Goal: Task Accomplishment & Management: Complete application form

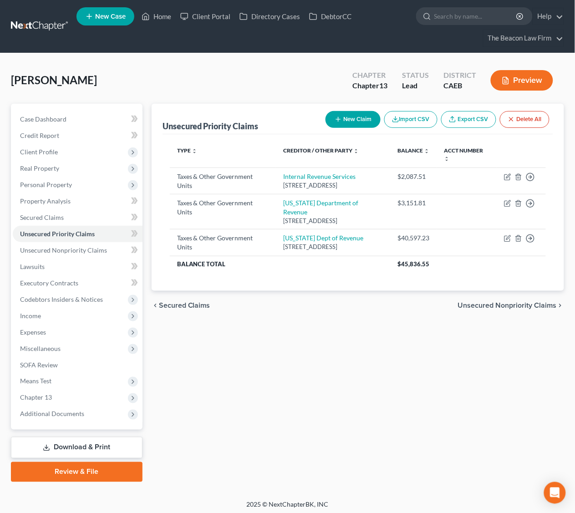
click at [43, 26] on link at bounding box center [40, 26] width 58 height 16
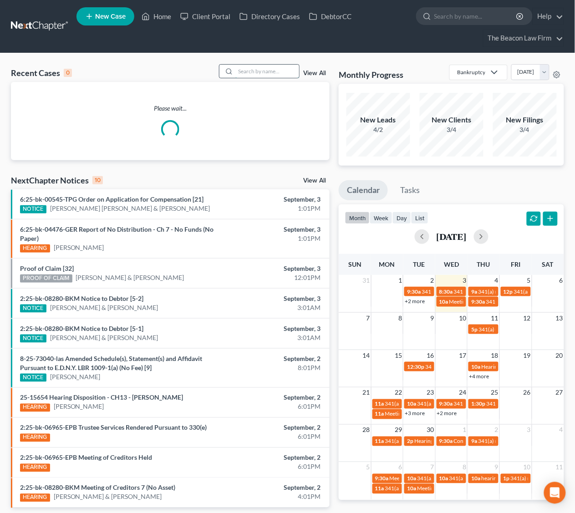
click at [251, 68] on input "search" at bounding box center [268, 71] width 64 height 13
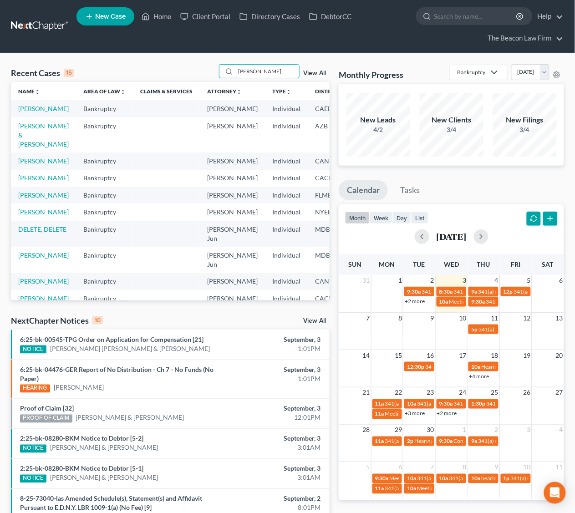
type input "[PERSON_NAME]"
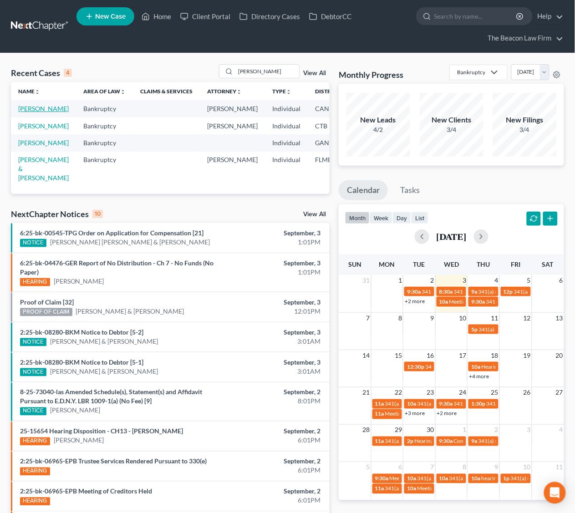
click at [24, 109] on link "[PERSON_NAME]" at bounding box center [43, 109] width 51 height 8
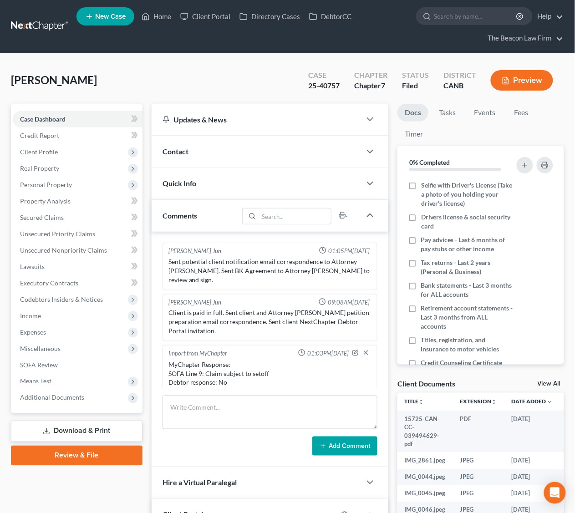
scroll to position [257, 0]
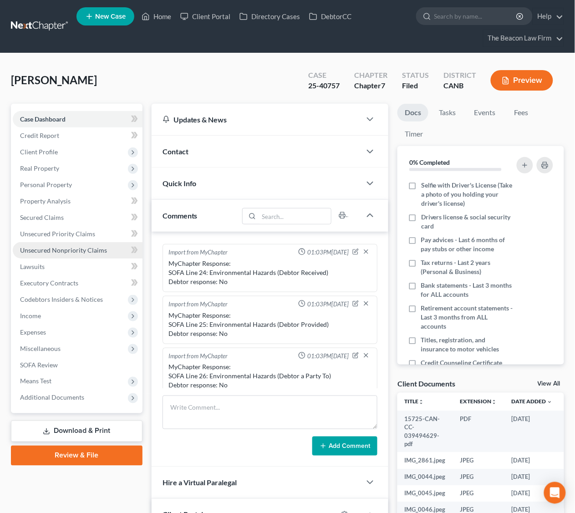
click at [61, 246] on span "Unsecured Nonpriority Claims" at bounding box center [63, 250] width 87 height 8
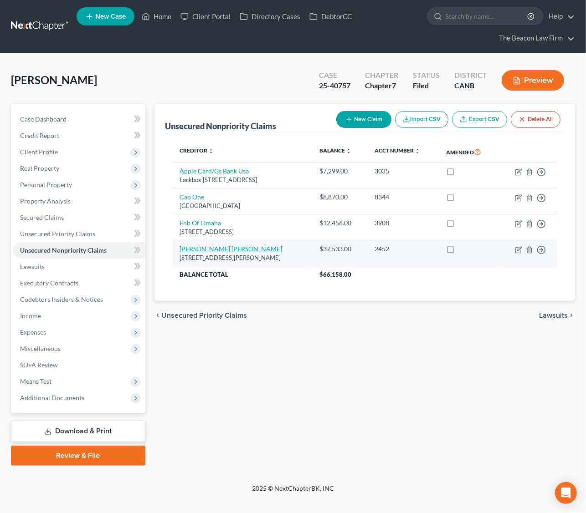
click at [210, 251] on link "[PERSON_NAME] [PERSON_NAME]" at bounding box center [231, 249] width 102 height 8
select select "4"
select select "1"
select select "0"
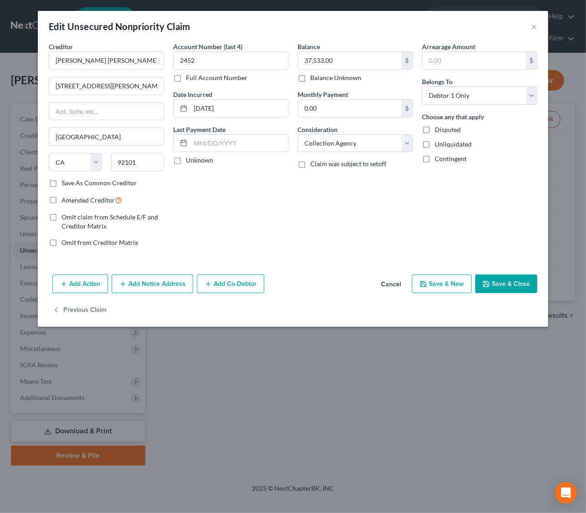
drag, startPoint x: 401, startPoint y: 187, endPoint x: 441, endPoint y: 159, distance: 48.4
click at [401, 187] on div "Balance 37,533.00 $ Balance Unknown Balance Undetermined 37,533.00 $ Balance Un…" at bounding box center [355, 148] width 124 height 213
click at [533, 27] on button "×" at bounding box center [534, 26] width 6 height 11
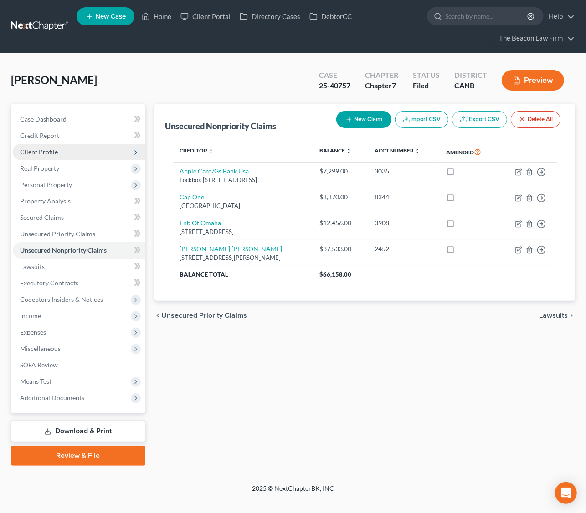
click at [56, 148] on span "Client Profile" at bounding box center [39, 152] width 38 height 8
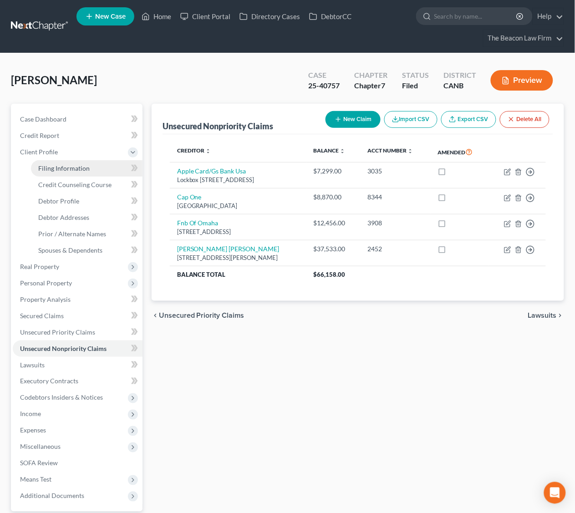
click at [76, 166] on span "Filing Information" at bounding box center [63, 168] width 51 height 8
select select "1"
select select "0"
select select "7"
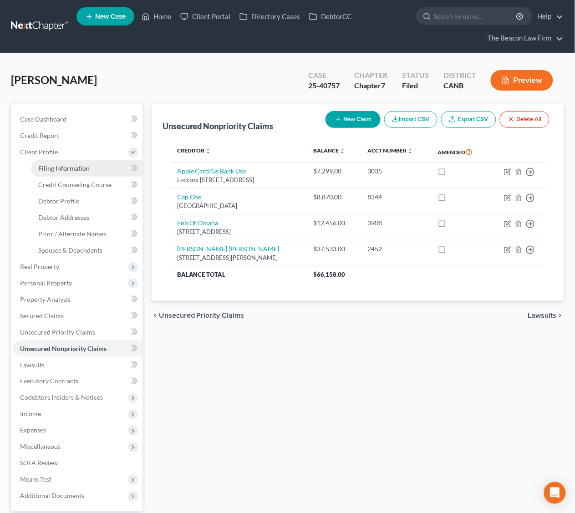
select select "4"
select select "0"
